Goal: Task Accomplishment & Management: Manage account settings

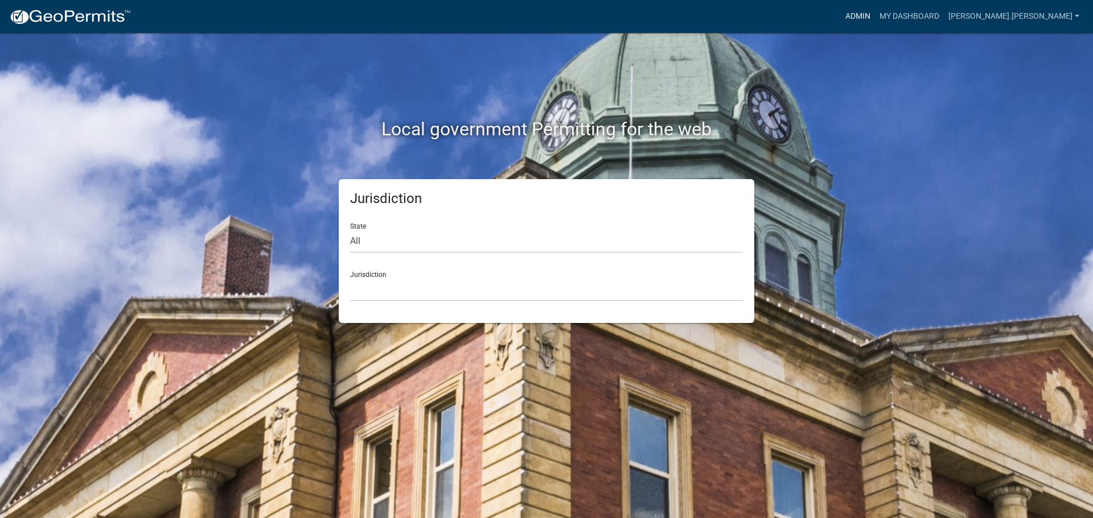
click at [875, 18] on link "Admin" at bounding box center [858, 17] width 34 height 22
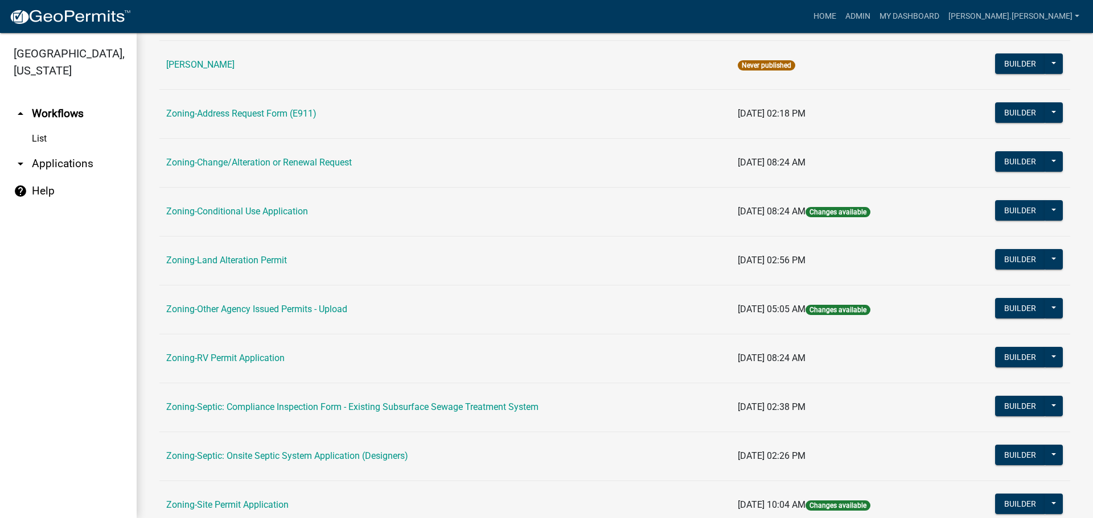
scroll to position [347, 0]
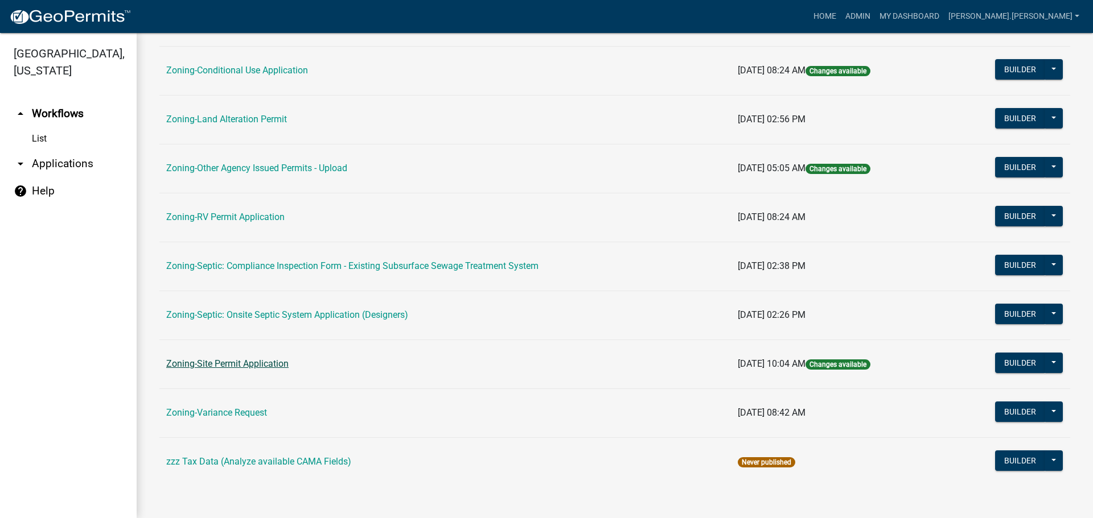
click at [250, 361] on link "Zoning-Site Permit Application" at bounding box center [227, 364] width 122 height 11
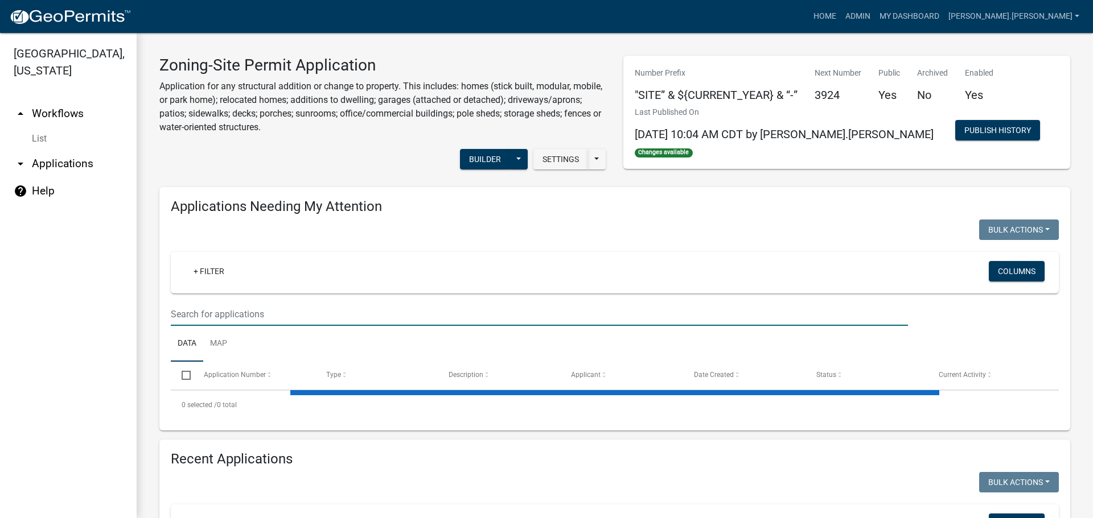
click at [268, 307] on input "text" at bounding box center [539, 314] width 737 height 23
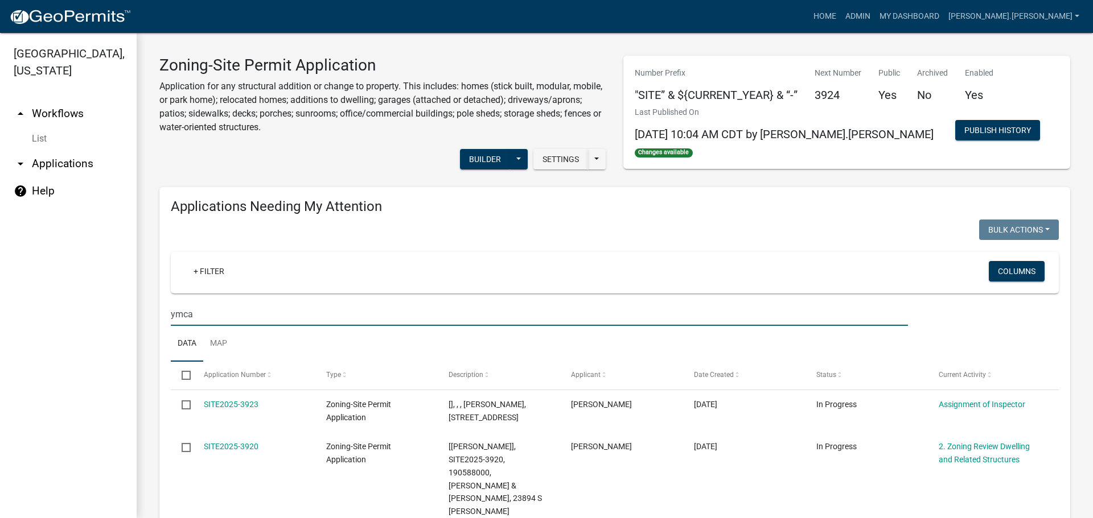
type input "ymca"
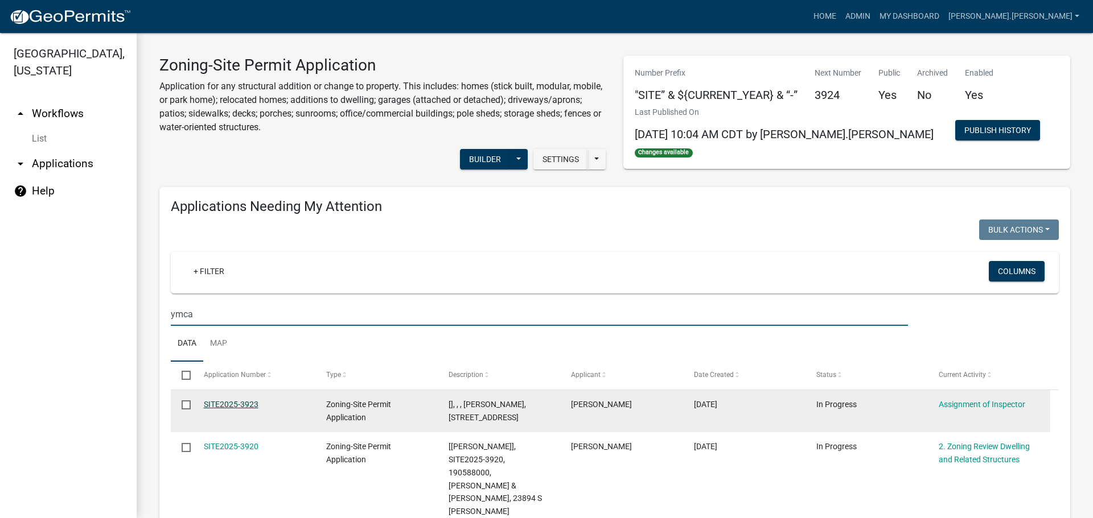
click at [215, 400] on link "SITE2025-3923" at bounding box center [231, 404] width 55 height 9
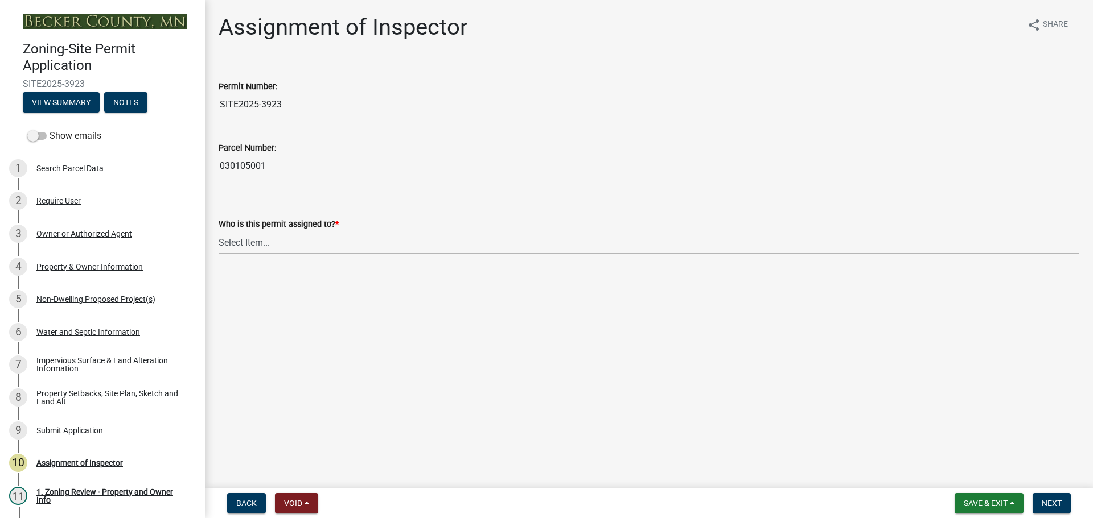
click at [263, 241] on select "Select Item... Jeff Rusness Kyle Vareberg Nicole Bradbury Susan Rockwell Tyler …" at bounding box center [649, 242] width 860 height 23
click at [219, 231] on select "Select Item... Jeff Rusness Kyle Vareberg Nicole Bradbury Susan Rockwell Tyler …" at bounding box center [649, 242] width 860 height 23
select select "c0b6e50c-983d-48c1-a910-e8bd43c13b77"
click at [1045, 506] on span "Next" at bounding box center [1051, 503] width 20 height 9
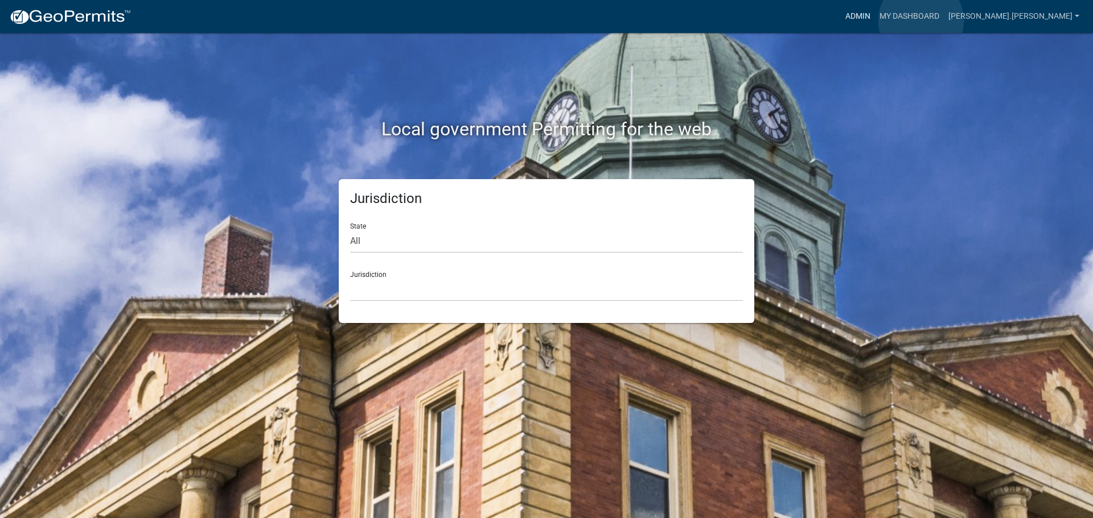
click at [875, 20] on link "Admin" at bounding box center [858, 17] width 34 height 22
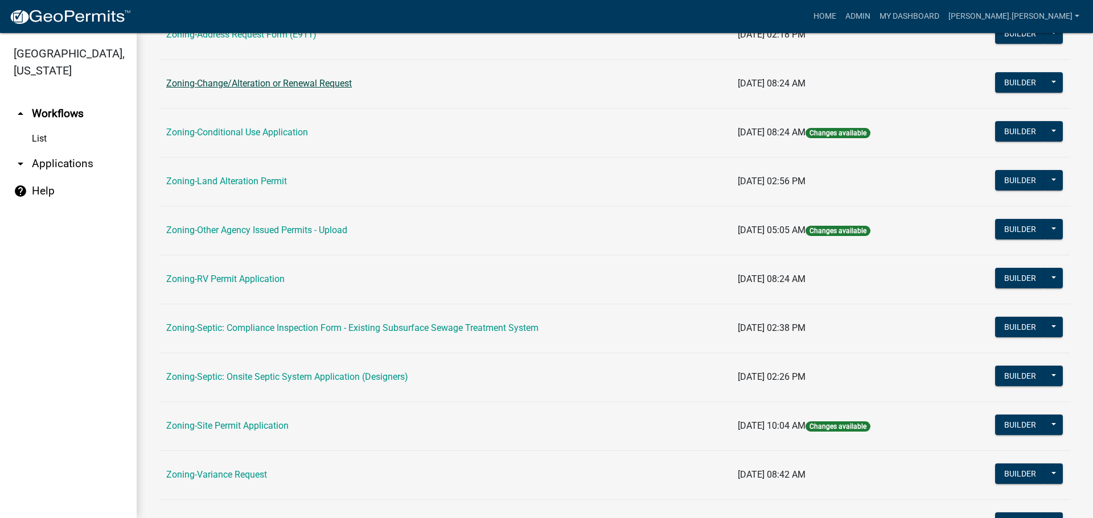
scroll to position [347, 0]
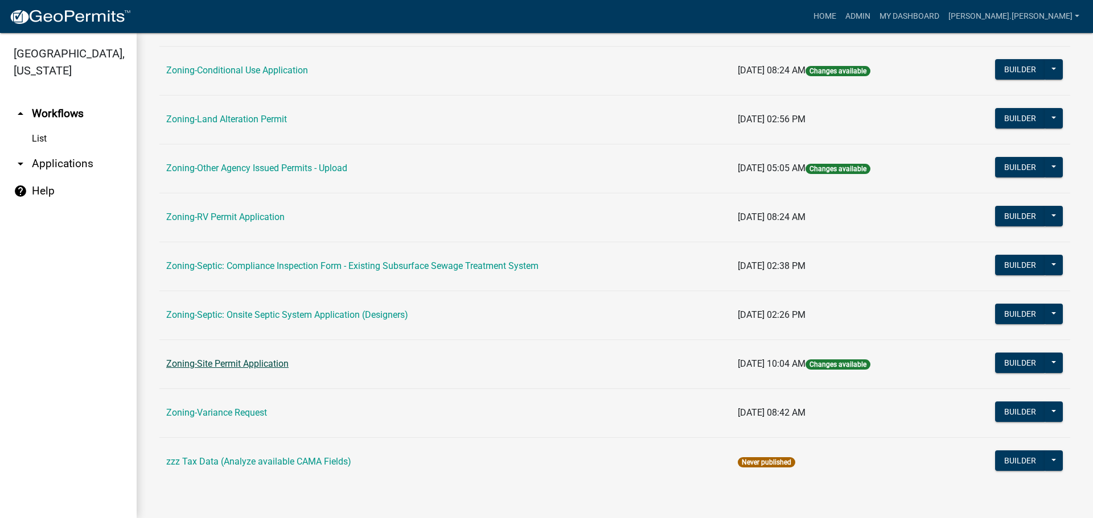
click at [257, 361] on link "Zoning-Site Permit Application" at bounding box center [227, 364] width 122 height 11
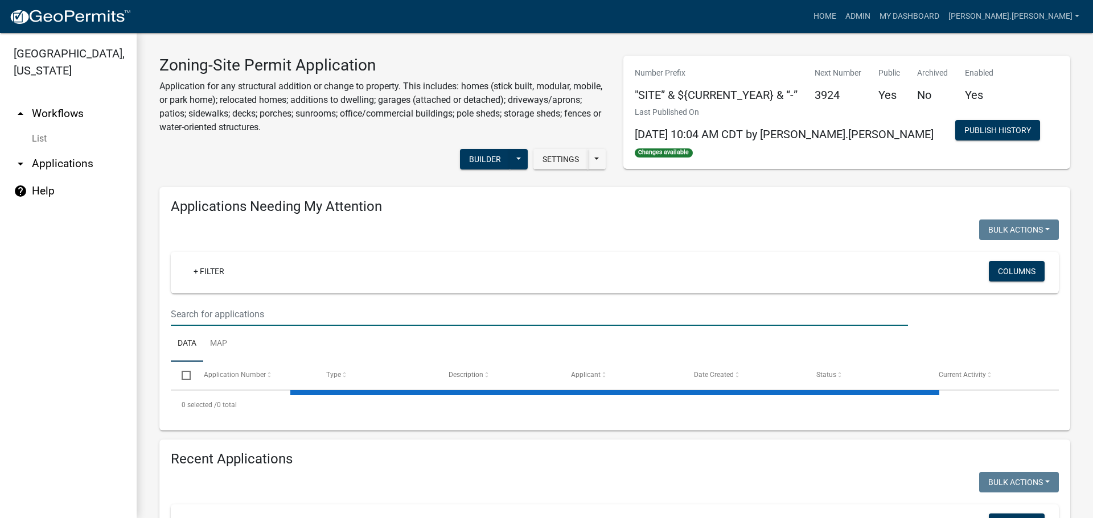
click at [289, 314] on input "text" at bounding box center [539, 314] width 737 height 23
click at [278, 322] on input "ym" at bounding box center [539, 314] width 737 height 23
type input "ymca"
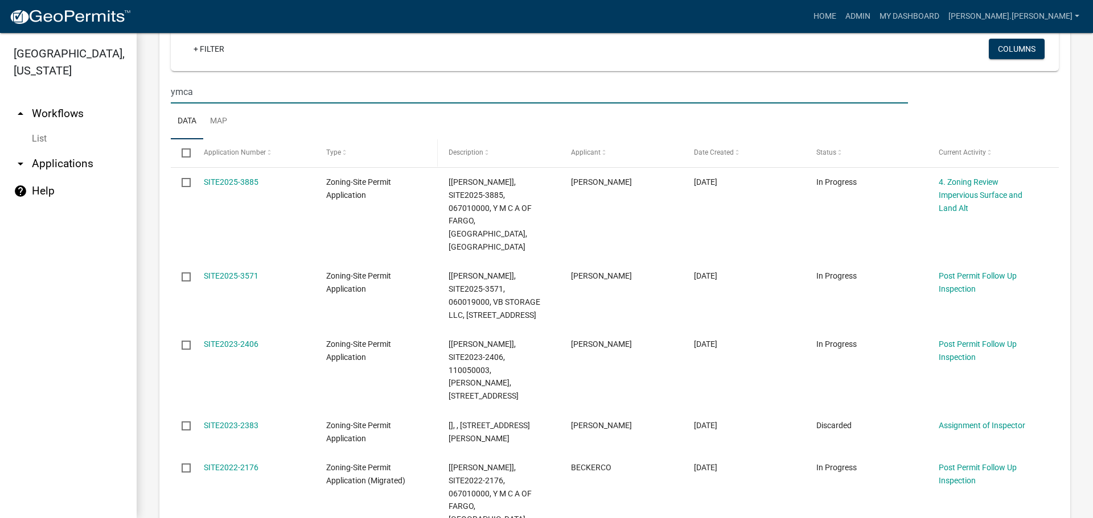
scroll to position [228, 0]
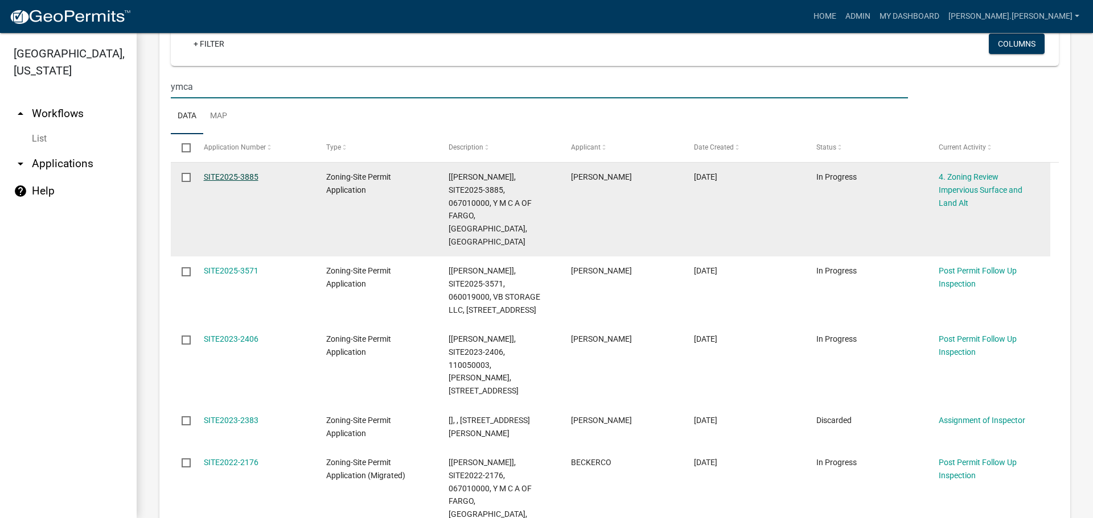
click at [224, 178] on link "SITE2025-3885" at bounding box center [231, 176] width 55 height 9
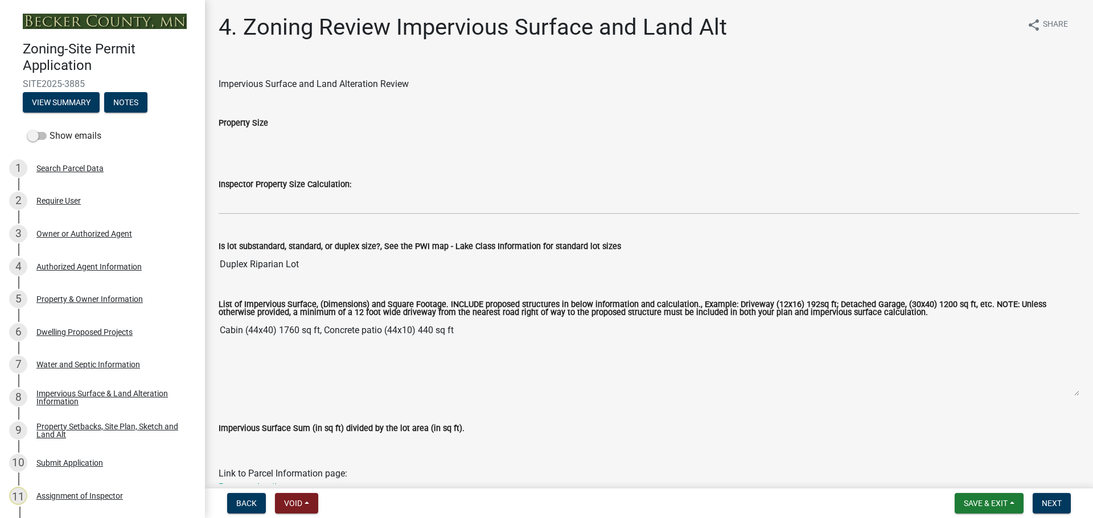
scroll to position [171, 0]
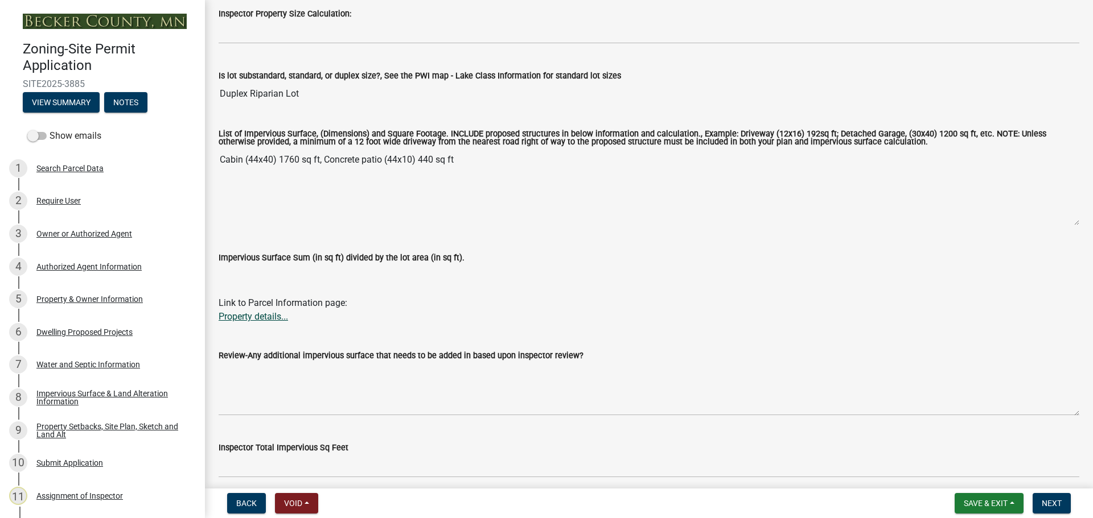
click at [242, 317] on link "Property details..." at bounding box center [253, 316] width 69 height 11
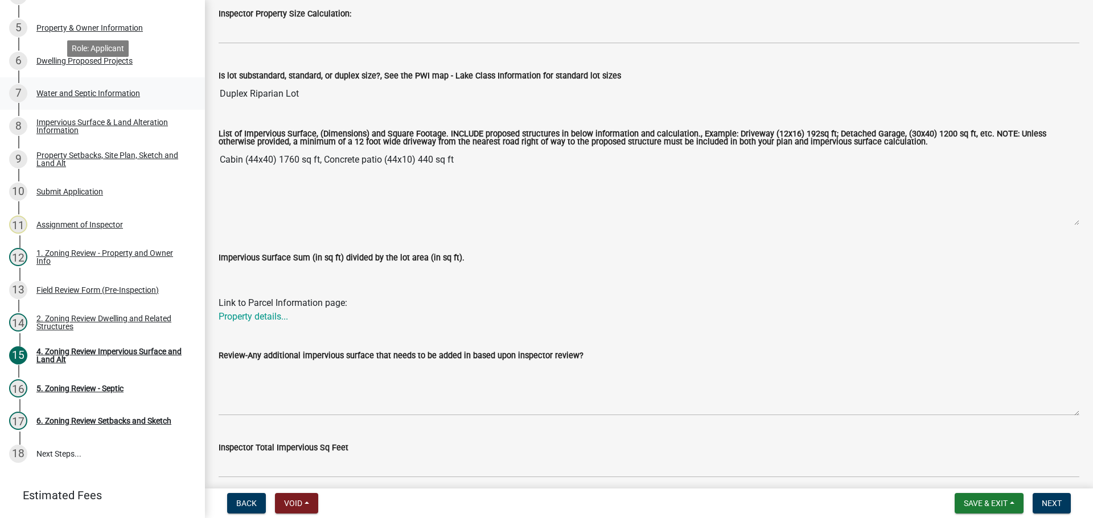
scroll to position [285, 0]
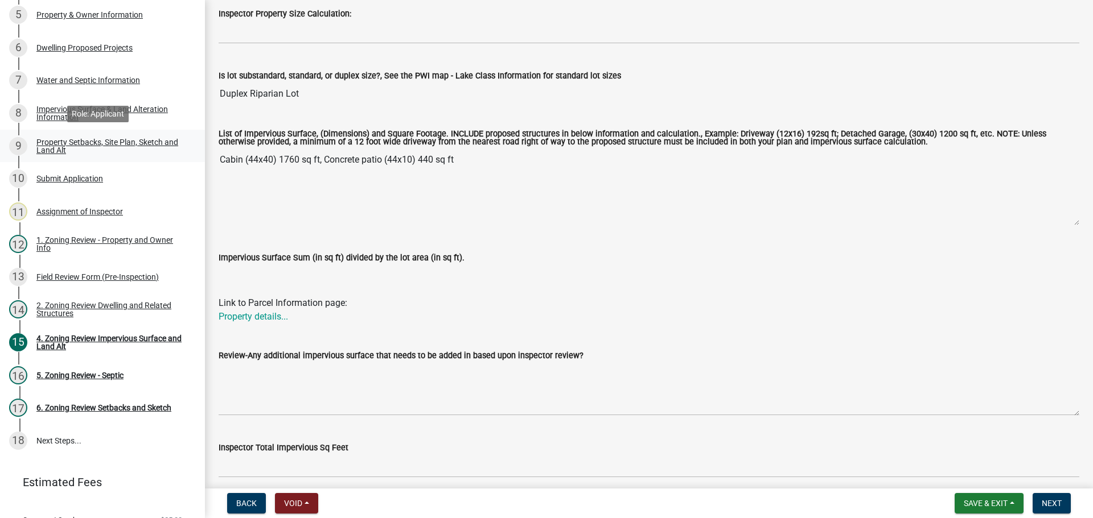
click at [104, 140] on div "Property Setbacks, Site Plan, Sketch and Land Alt" at bounding box center [111, 146] width 150 height 16
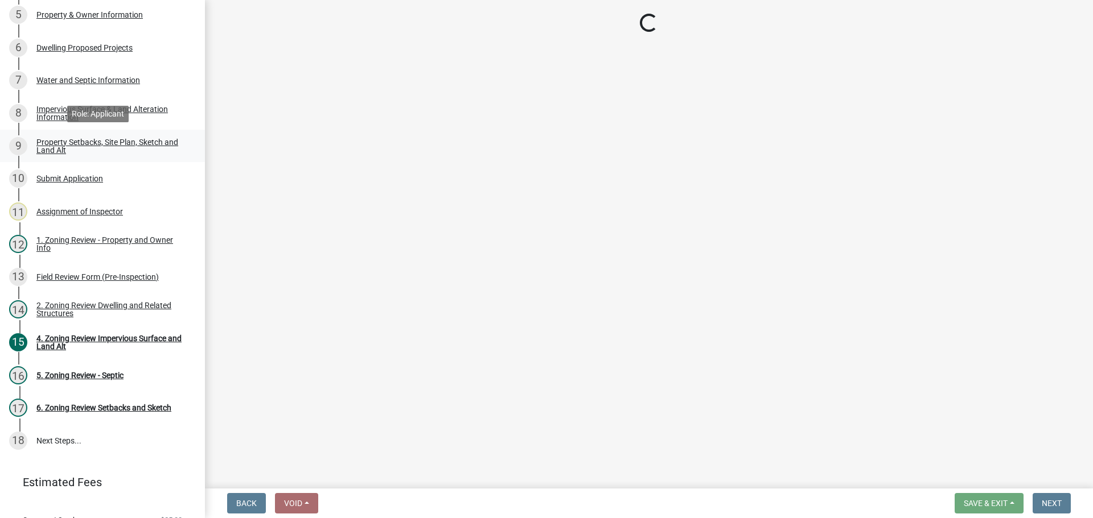
scroll to position [0, 0]
select select "bc359128-44fe-43a6-b559-d4174f4d38cf"
select select "23d9b77f-888b-4fb8-92b8-bb321afa0fee"
select select "fd58f24c-a096-4195-863e-b494ea1fd324"
select select "e8ab2dc3-aa3f-46f3-9b4a-37eb25ad84af"
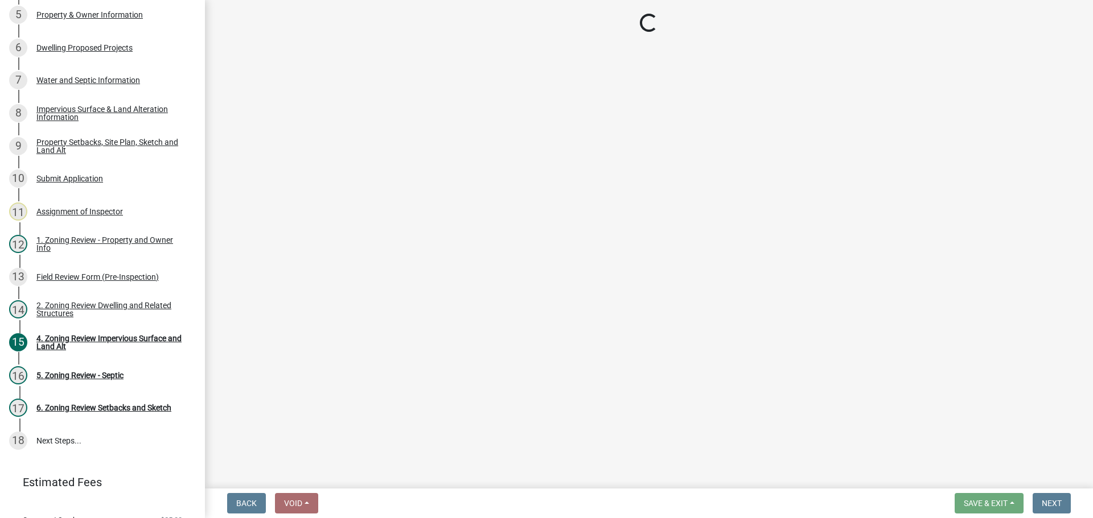
select select "b98836ba-4715-455d-97ab-be9a9df498a8"
select select "e019de12-4845-45f2-ad10-5fb76eee0e55"
select select "c8b8ea71-7088-4e87-a493-7bc88cc2835b"
select select "ff457040-d2bf-49fa-a716-aef4a9c76f60"
select select "19d13e65-c93d-443e-910a-7a17299544cc"
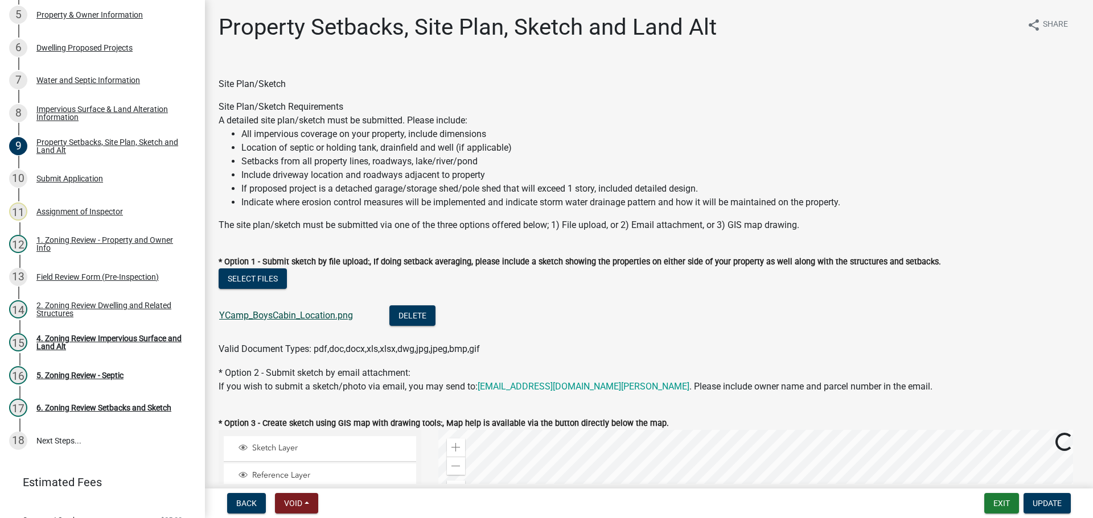
click at [323, 313] on link "YCamp_BoysCabin_Location.png" at bounding box center [286, 315] width 134 height 11
click at [93, 178] on div "Submit Application" at bounding box center [69, 179] width 67 height 8
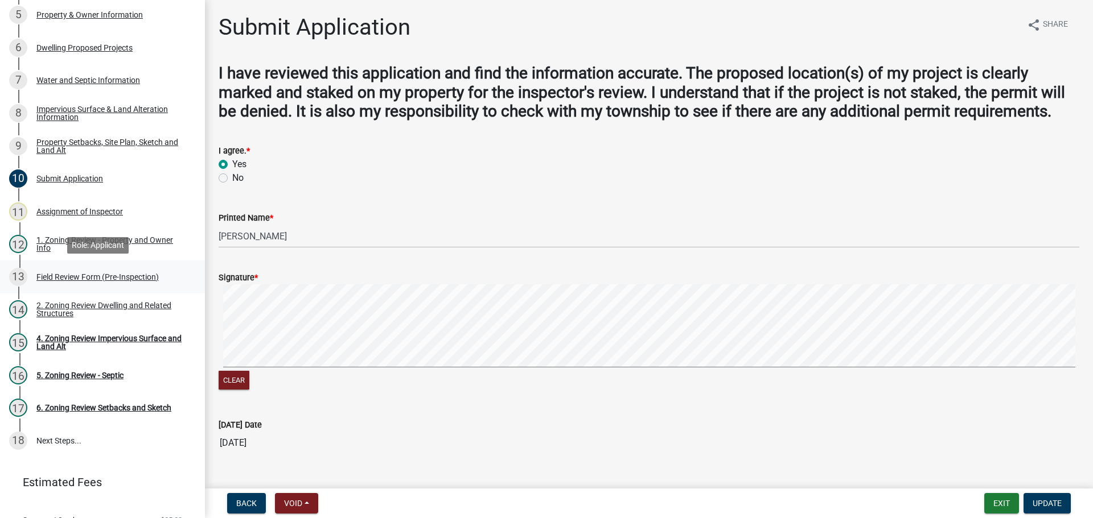
click at [145, 275] on div "Field Review Form (Pre-Inspection)" at bounding box center [97, 277] width 122 height 8
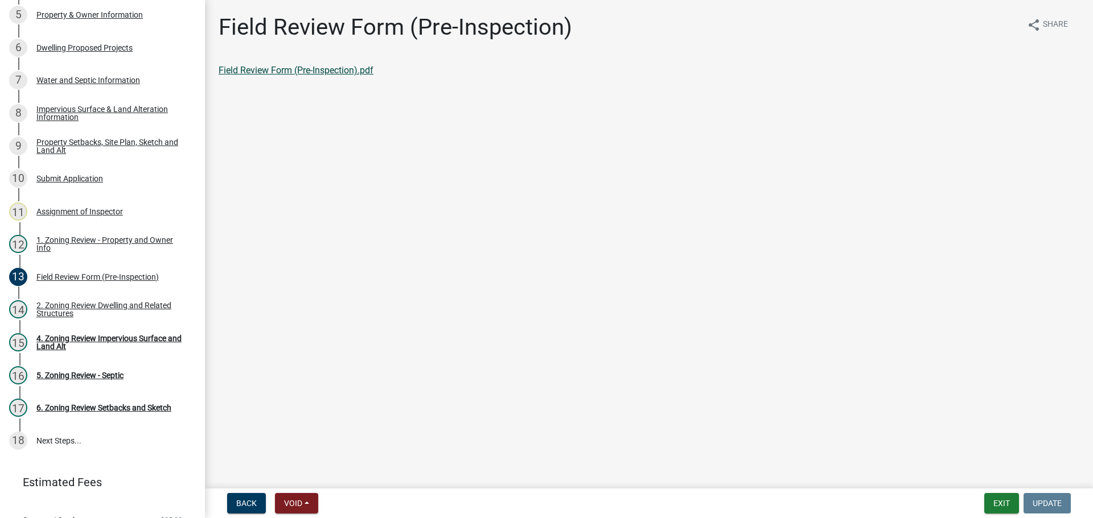
click at [317, 68] on link "Field Review Form (Pre-Inspection).pdf" at bounding box center [296, 70] width 155 height 11
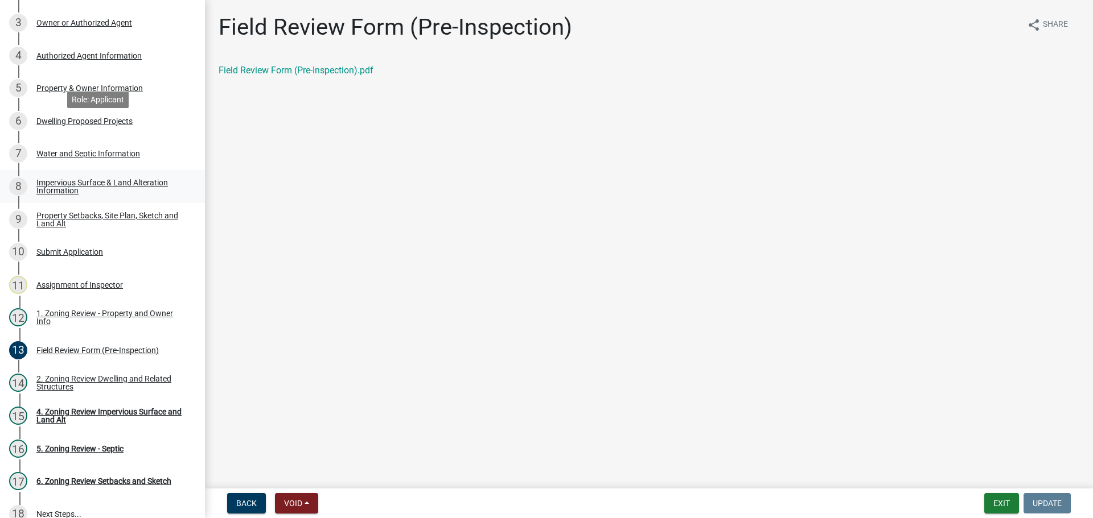
scroll to position [114, 0]
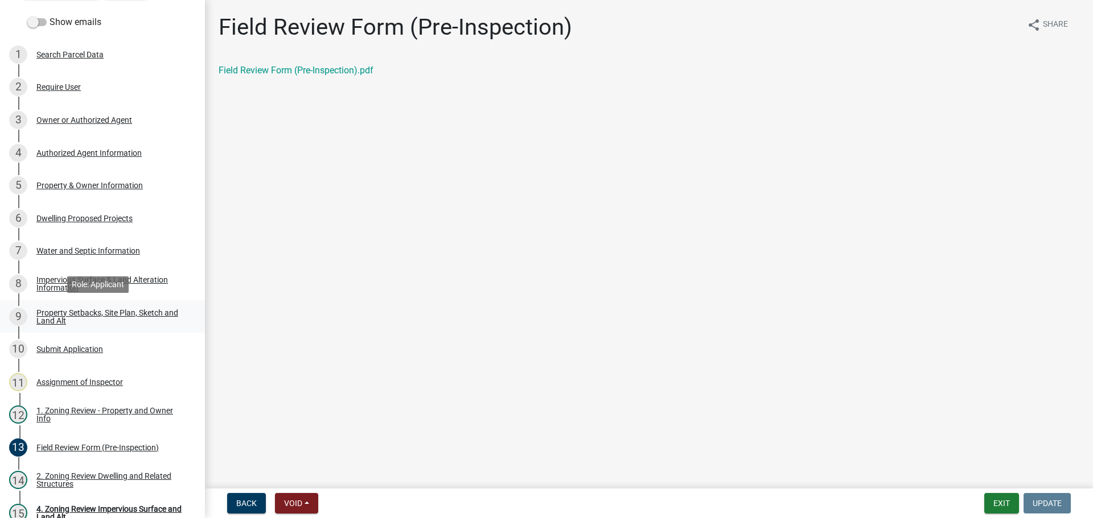
click at [99, 312] on div "Property Setbacks, Site Plan, Sketch and Land Alt" at bounding box center [111, 317] width 150 height 16
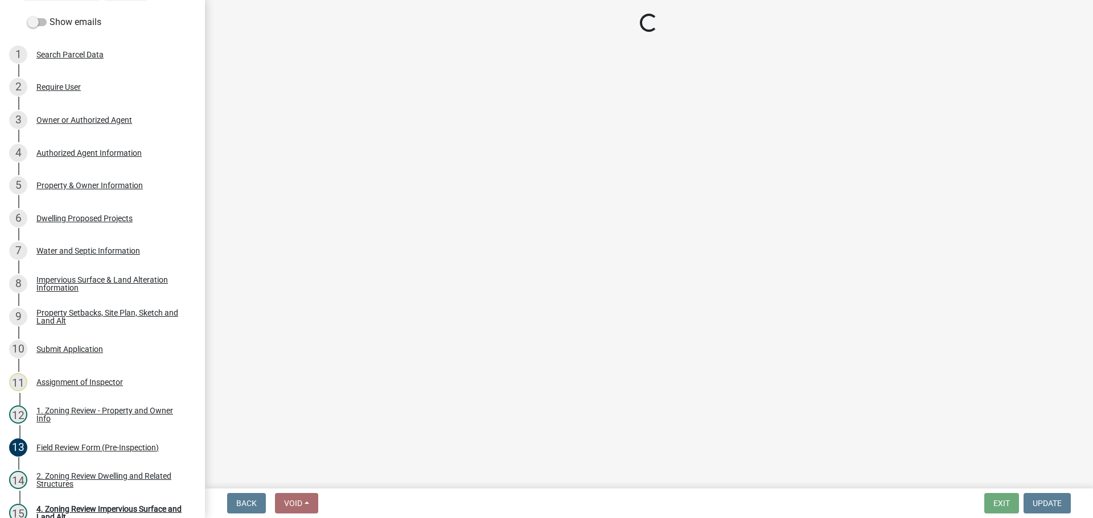
select select "bc359128-44fe-43a6-b559-d4174f4d38cf"
select select "23d9b77f-888b-4fb8-92b8-bb321afa0fee"
select select "fd58f24c-a096-4195-863e-b494ea1fd324"
select select "e8ab2dc3-aa3f-46f3-9b4a-37eb25ad84af"
select select "b98836ba-4715-455d-97ab-be9a9df498a8"
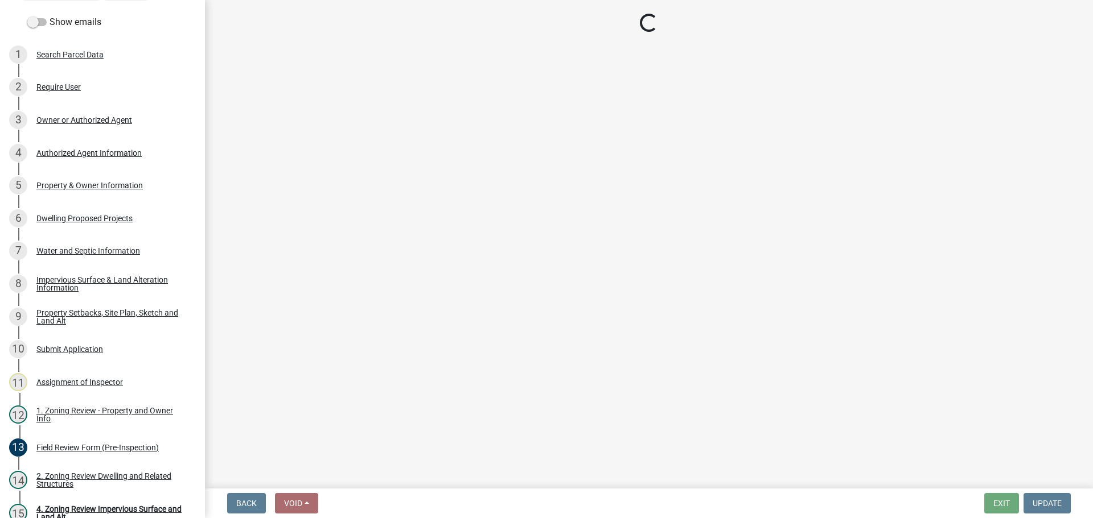
select select "e019de12-4845-45f2-ad10-5fb76eee0e55"
select select "c8b8ea71-7088-4e87-a493-7bc88cc2835b"
select select "ff457040-d2bf-49fa-a716-aef4a9c76f60"
select select "19d13e65-c93d-443e-910a-7a17299544cc"
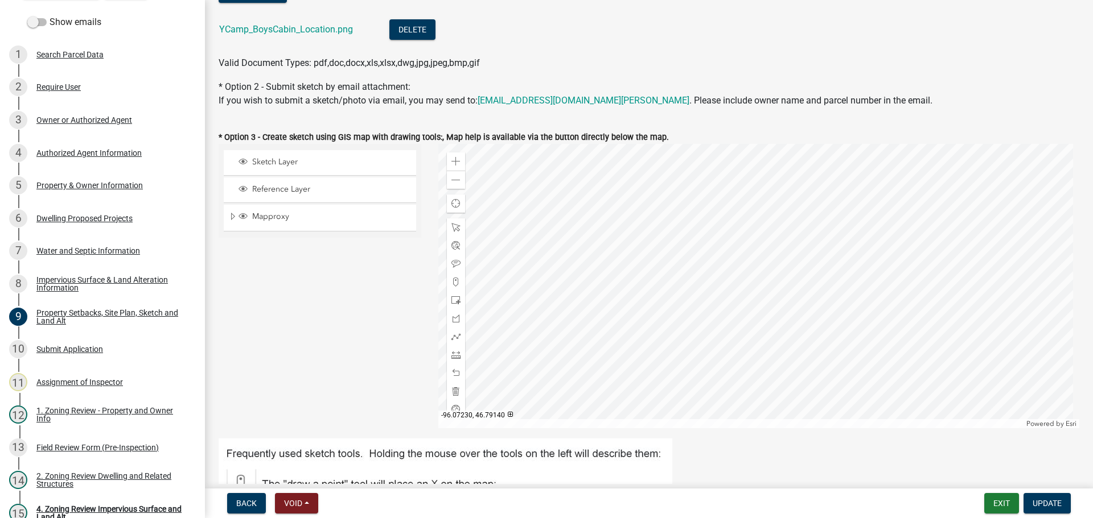
scroll to position [285, 0]
click at [131, 479] on div "2. Zoning Review Dwelling and Related Structures" at bounding box center [111, 480] width 150 height 16
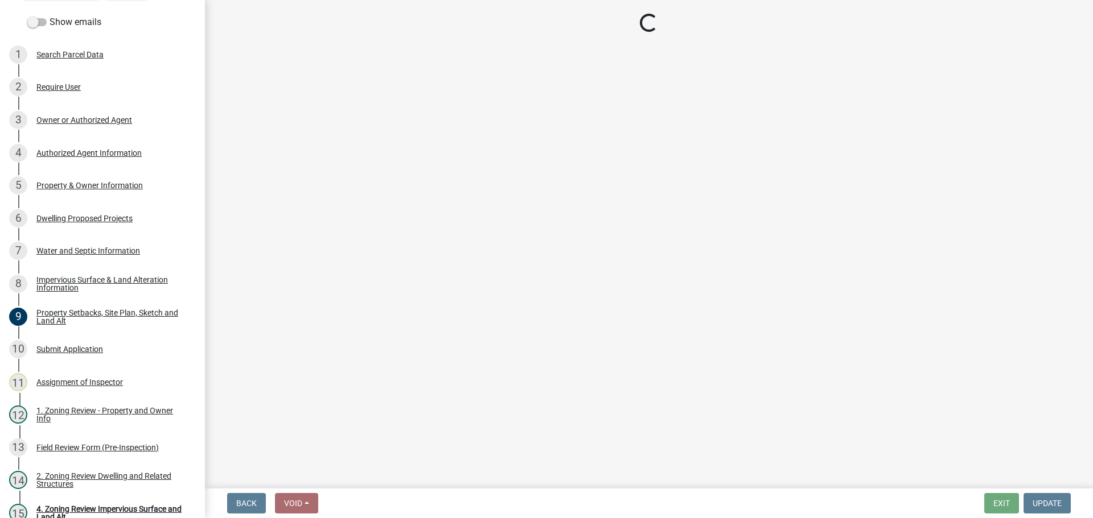
select select "f2f95036-4389-4179-8147-4ee015bbd016"
select select "1acfd7d2-3168-4a52-b10f-2ad4e9b369d9"
select select "583413f8-e9f7-4a70-8fe6-066f5b429c7e"
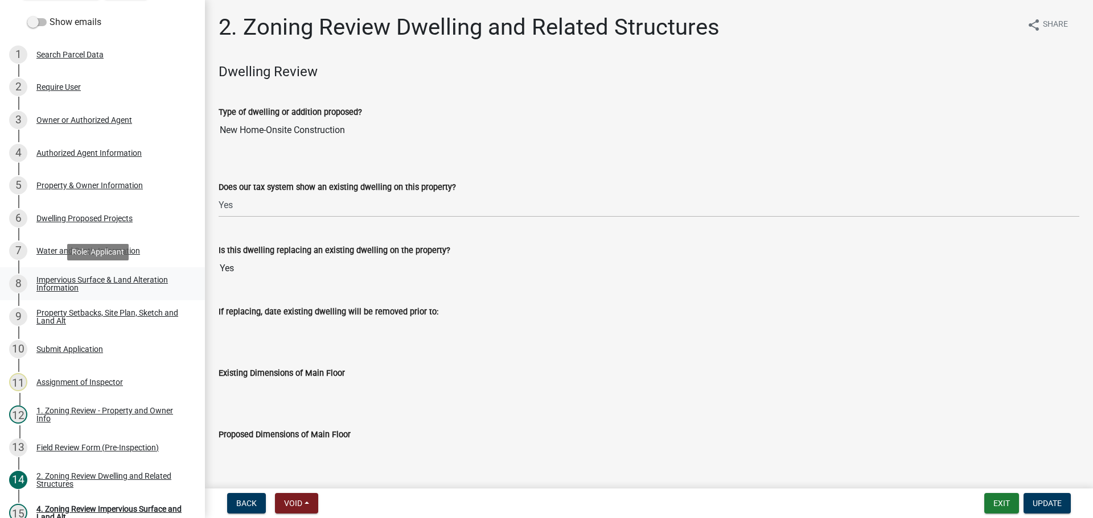
click at [86, 287] on div "Impervious Surface & Land Alteration Information" at bounding box center [111, 284] width 150 height 16
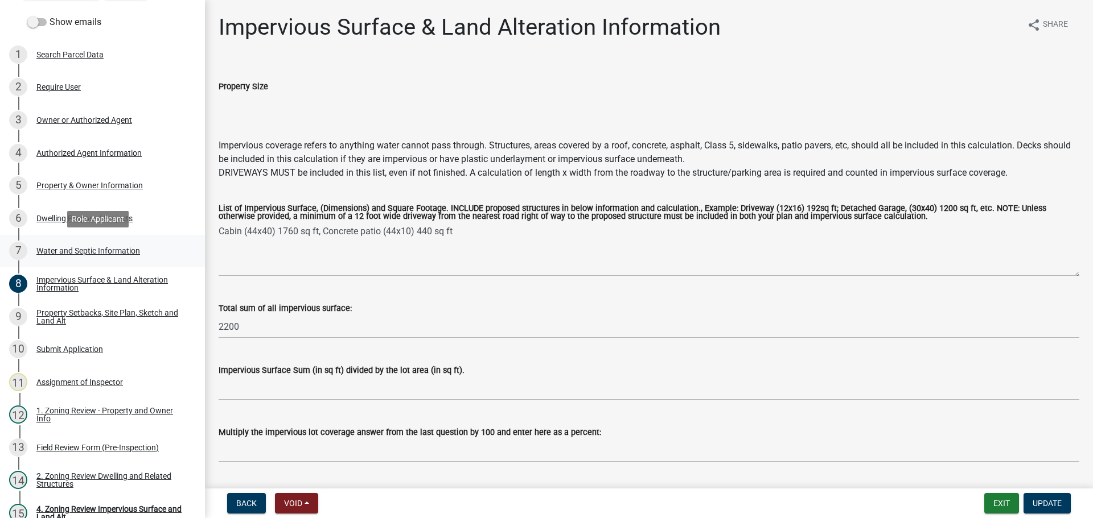
click at [107, 247] on div "Water and Septic Information" at bounding box center [88, 251] width 104 height 8
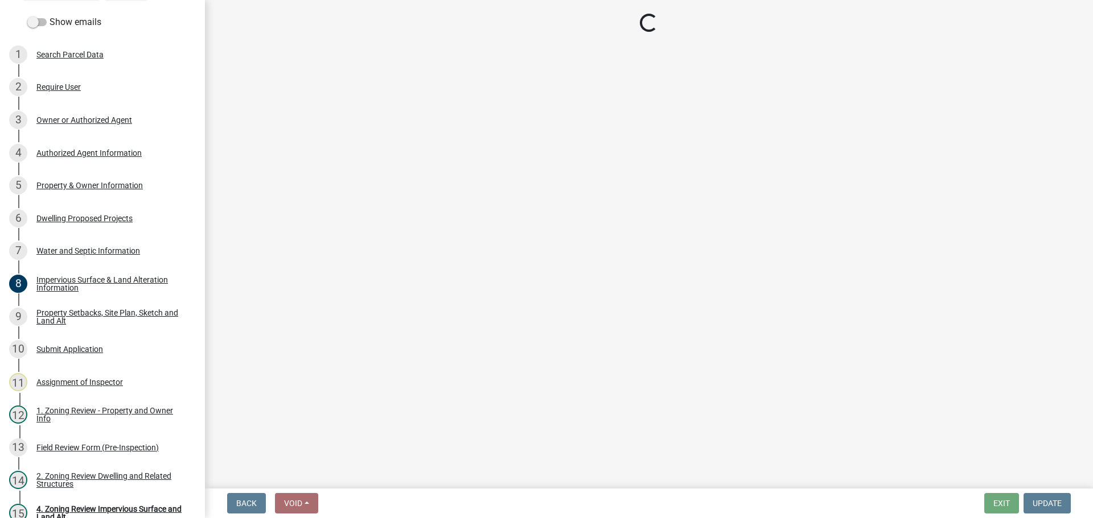
select select "9c51a48b-0bee-4836-8d5c-beab6e77ad2a"
select select "4828487e-2007-429b-991d-671fae0459c9"
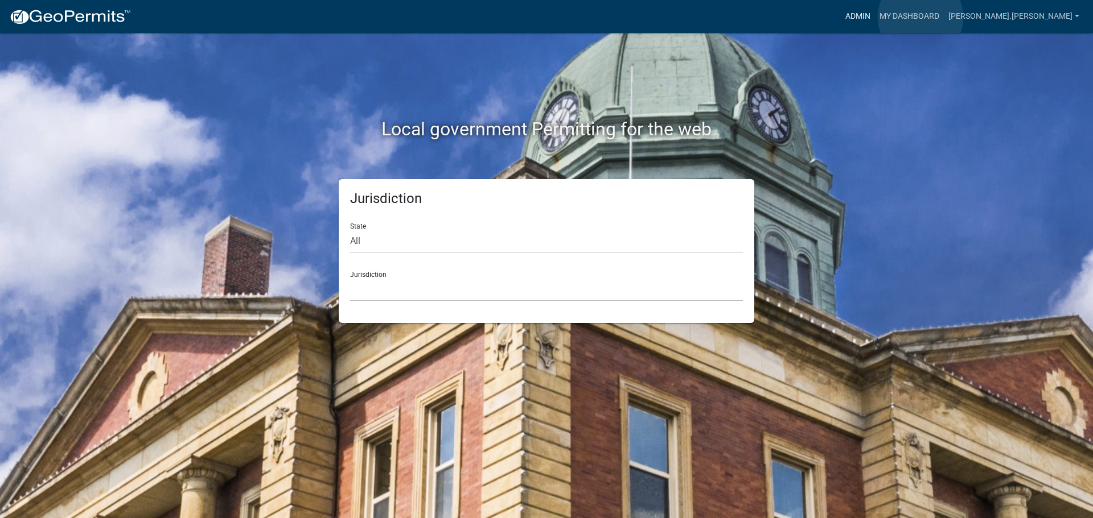
click at [875, 17] on link "Admin" at bounding box center [858, 17] width 34 height 22
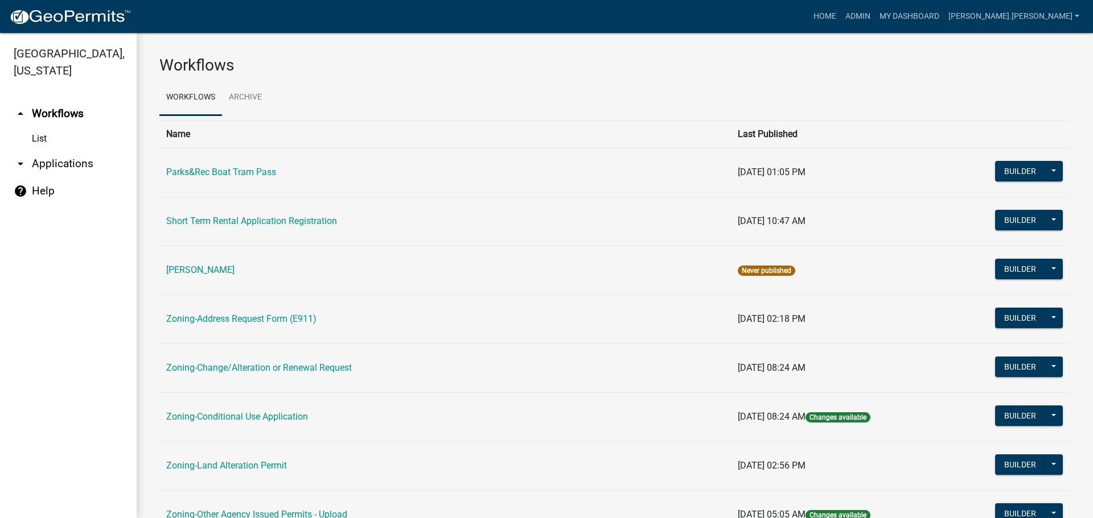
scroll to position [285, 0]
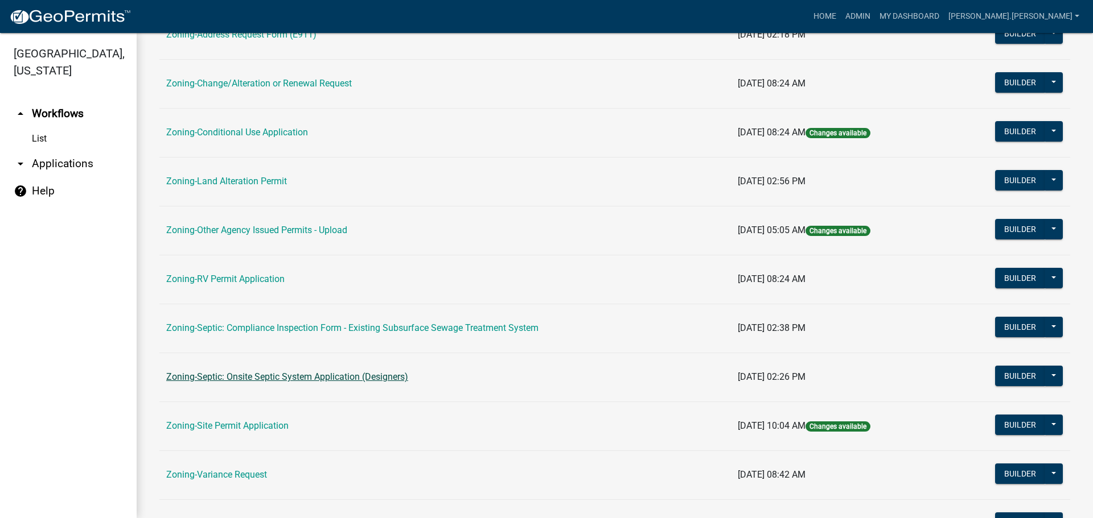
click at [349, 380] on link "Zoning-Septic: Onsite Septic System Application (Designers)" at bounding box center [287, 377] width 242 height 11
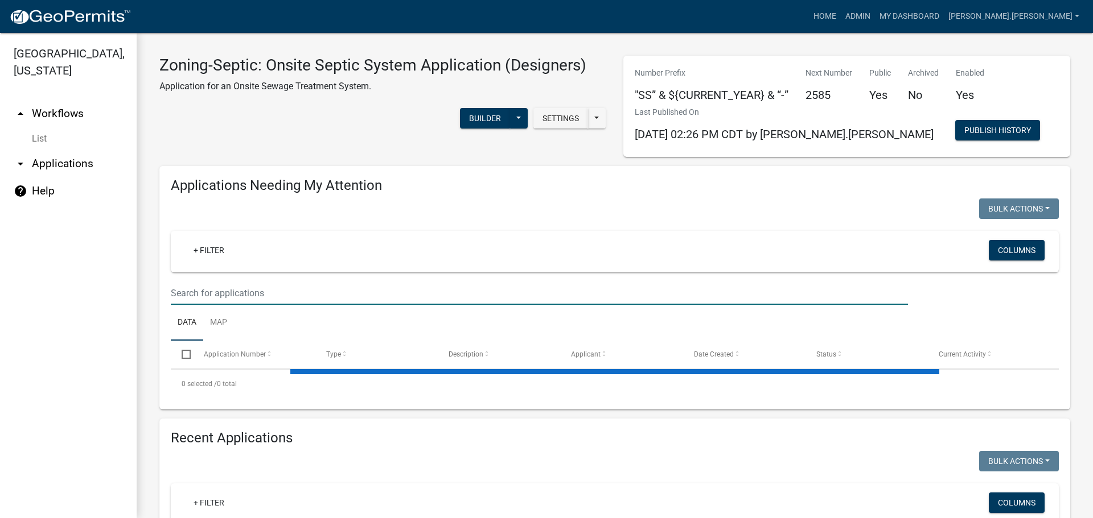
click at [314, 291] on input "text" at bounding box center [539, 293] width 737 height 23
paste input "067010000"
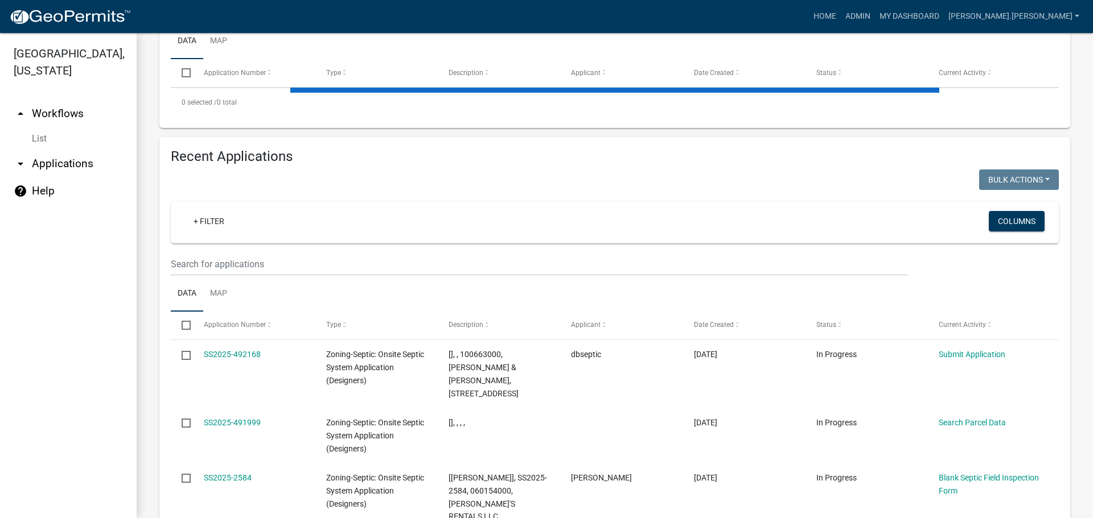
scroll to position [285, 0]
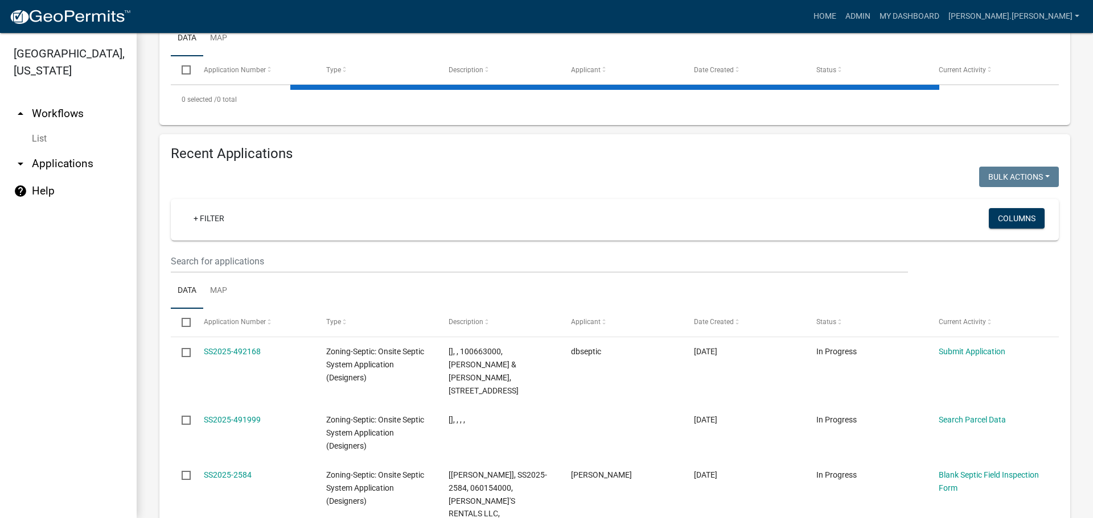
type input "067010000"
click at [430, 265] on input "text" at bounding box center [539, 261] width 737 height 23
paste input "067010000"
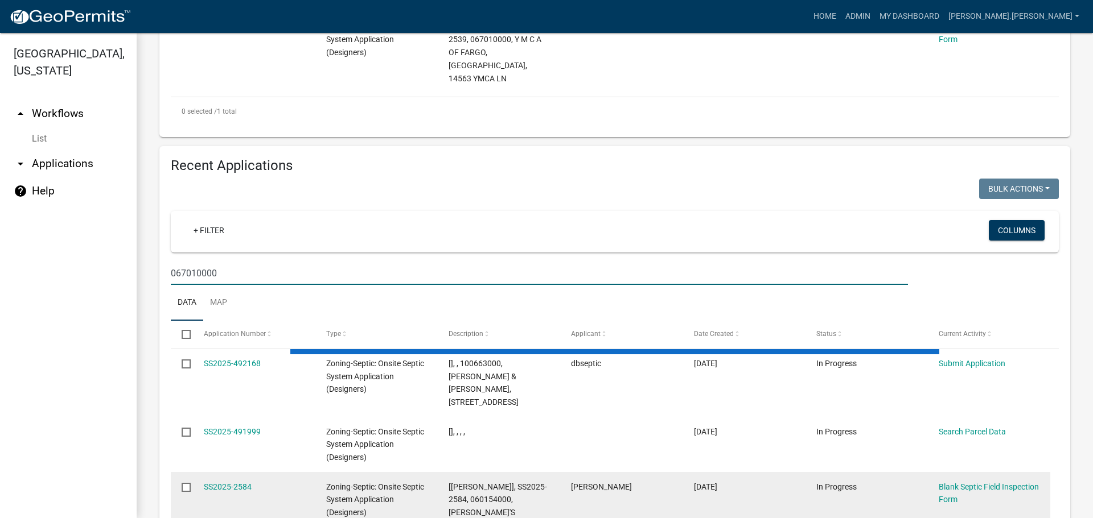
scroll to position [185, 0]
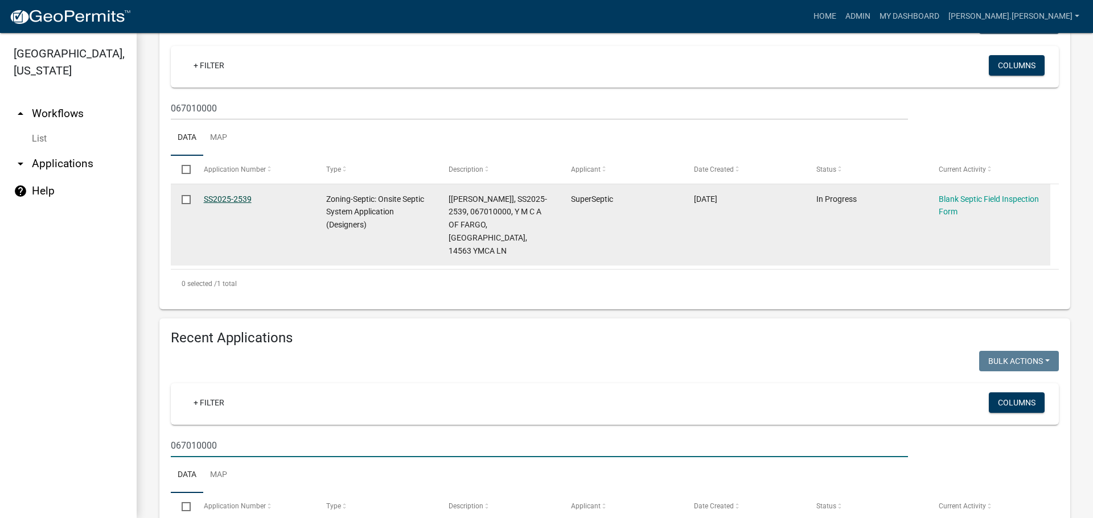
type input "067010000"
click at [229, 202] on link "SS2025-2539" at bounding box center [228, 199] width 48 height 9
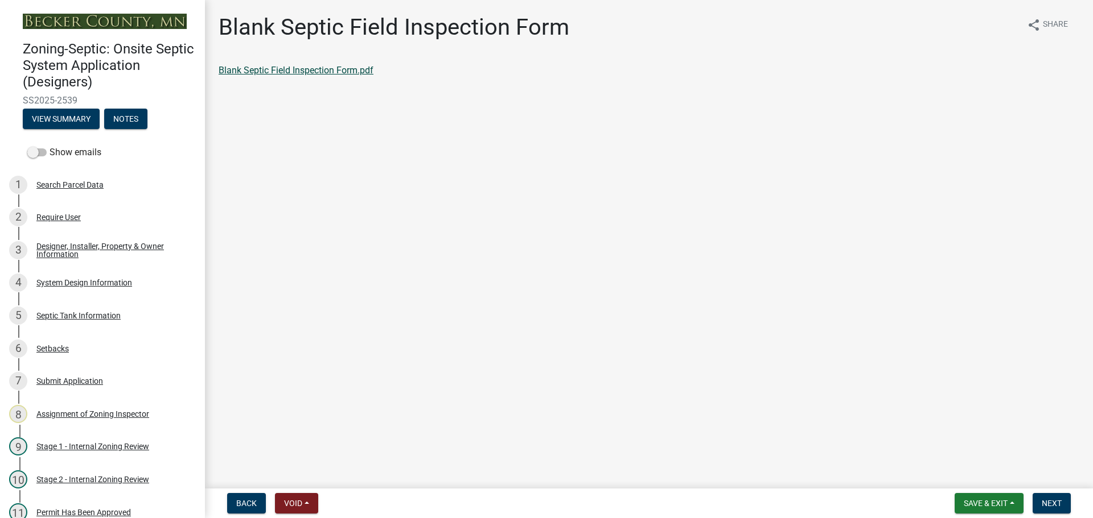
click at [322, 75] on link "Blank Septic Field Inspection Form.pdf" at bounding box center [296, 70] width 155 height 11
